Goal: Find specific page/section: Find specific page/section

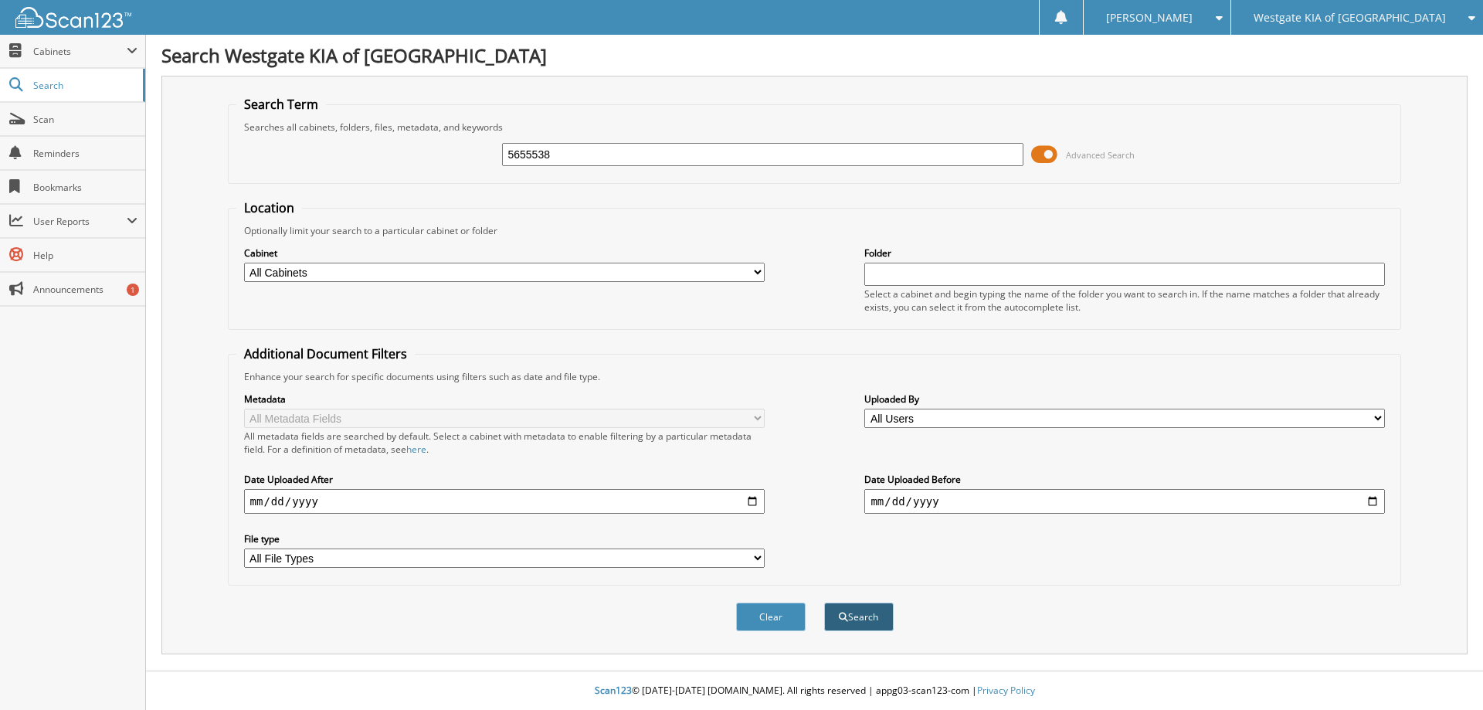
type input "5655538"
click at [863, 616] on button "Search" at bounding box center [859, 616] width 70 height 29
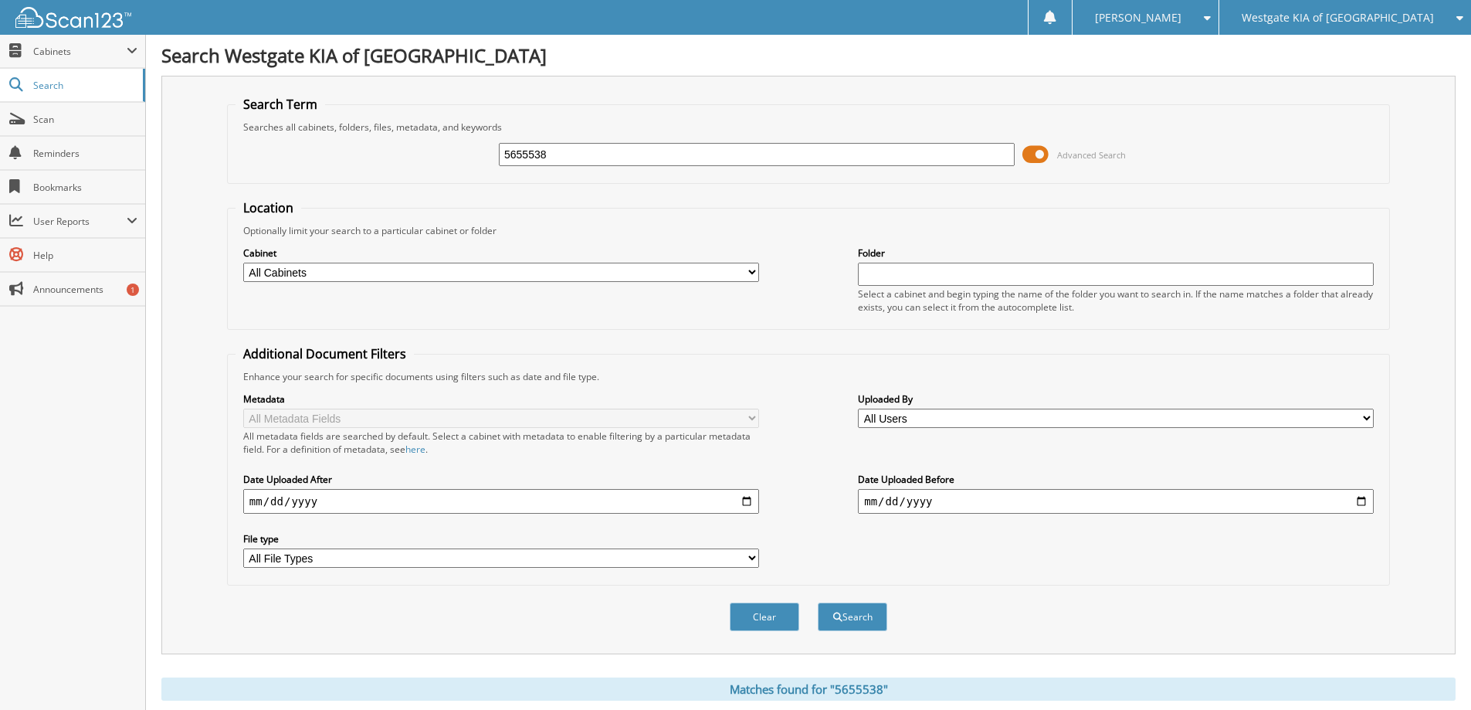
scroll to position [154, 0]
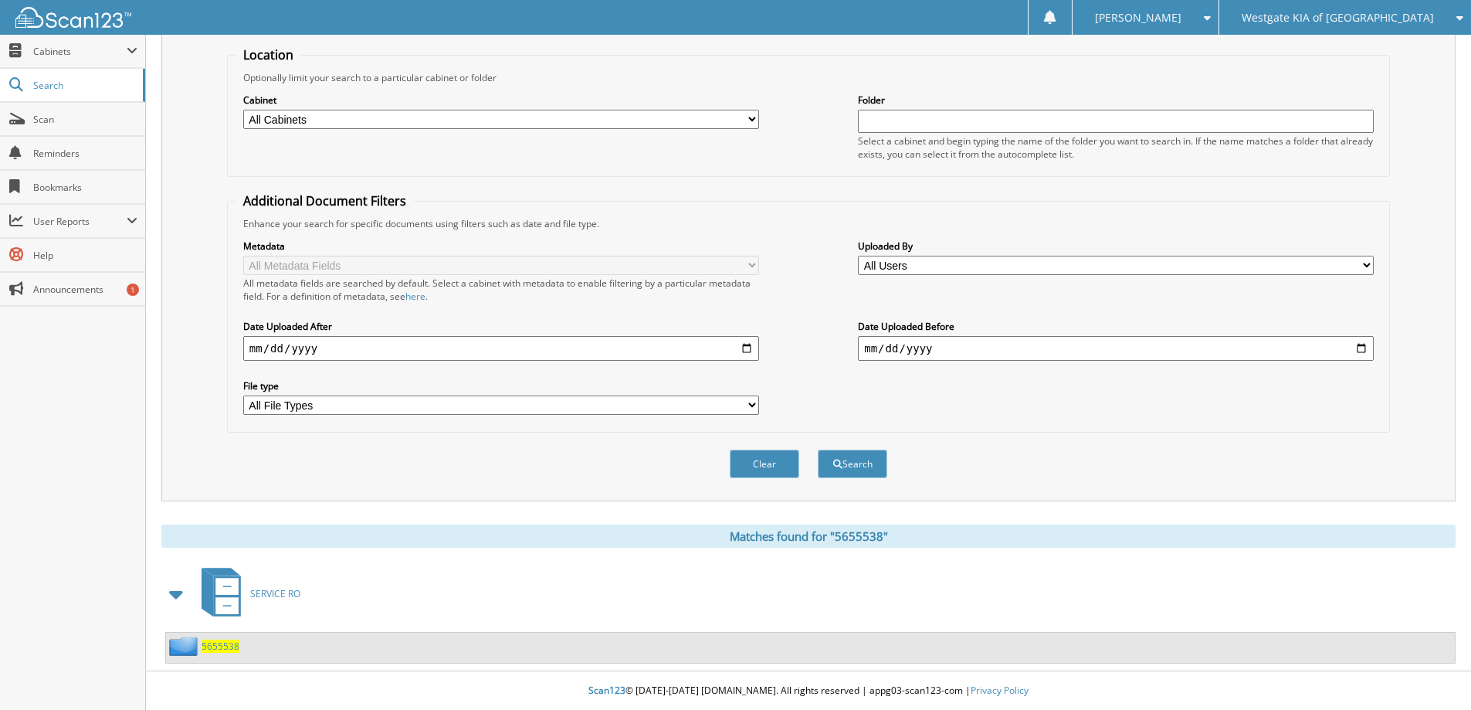
click at [223, 646] on span "5655538" at bounding box center [221, 645] width 38 height 13
